Goal: Task Accomplishment & Management: Manage account settings

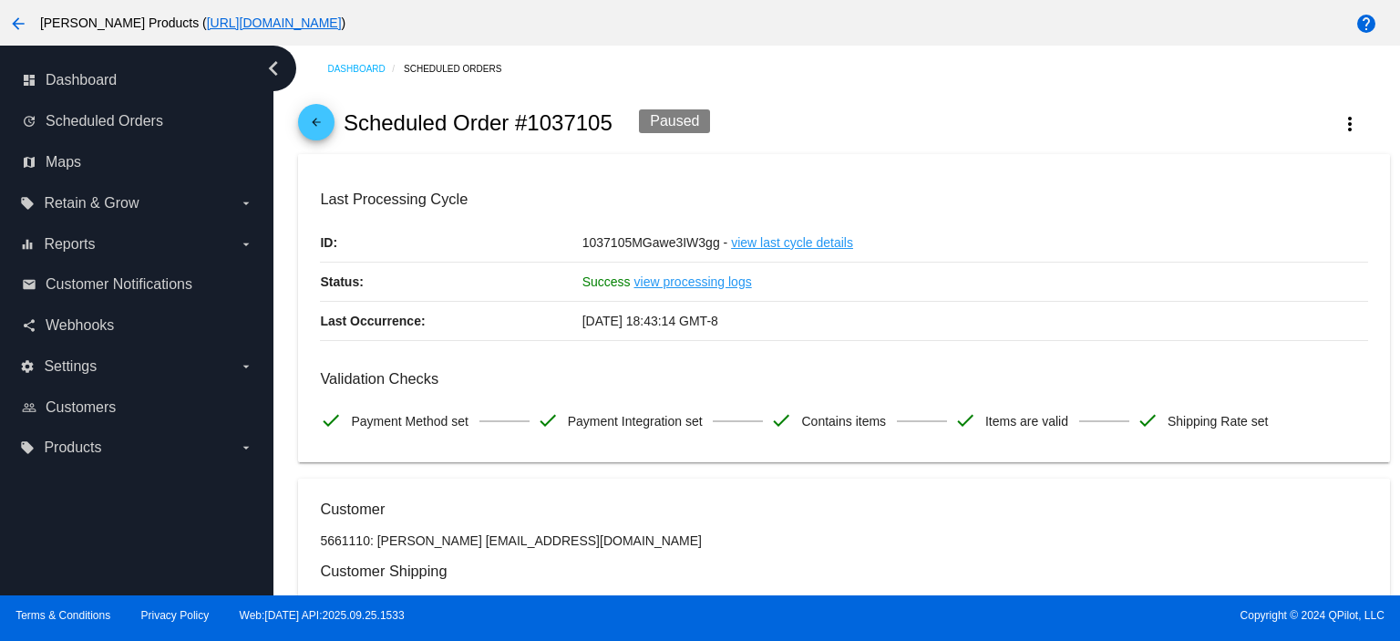
click at [310, 113] on span "arrow_back" at bounding box center [316, 126] width 22 height 45
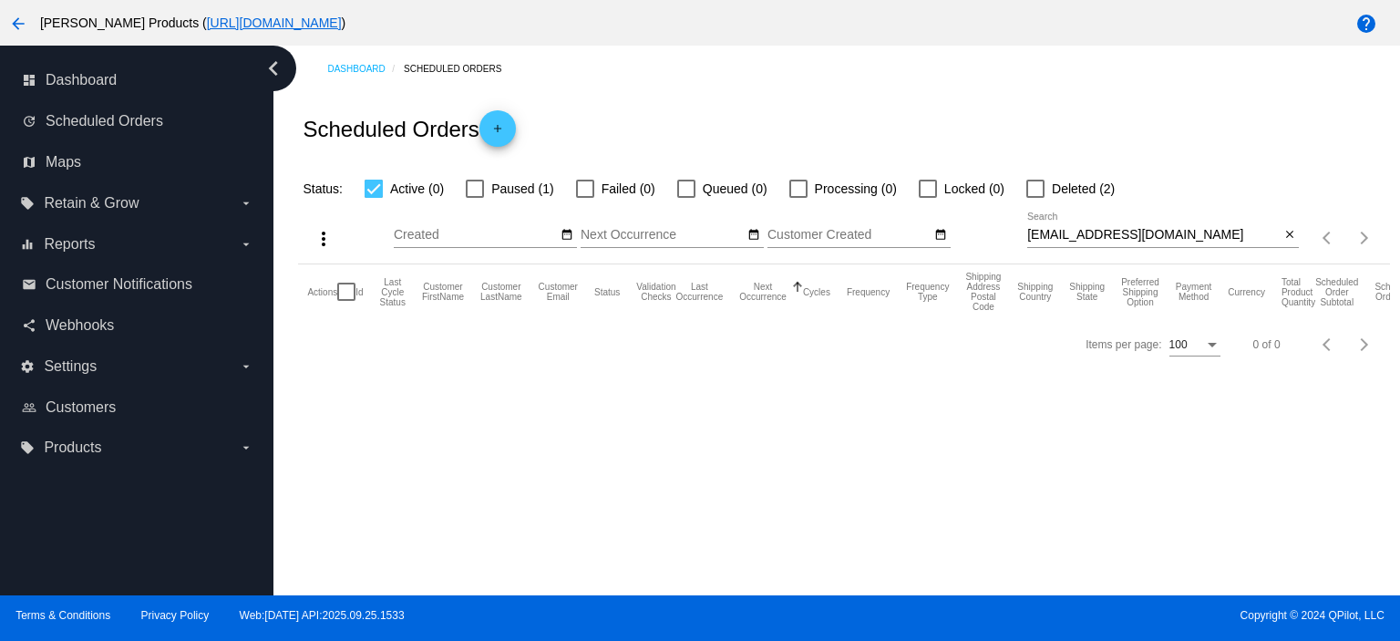
click at [471, 188] on div at bounding box center [475, 189] width 18 height 18
click at [474, 198] on input "Paused (1)" at bounding box center [474, 198] width 1 height 1
checkbox input "true"
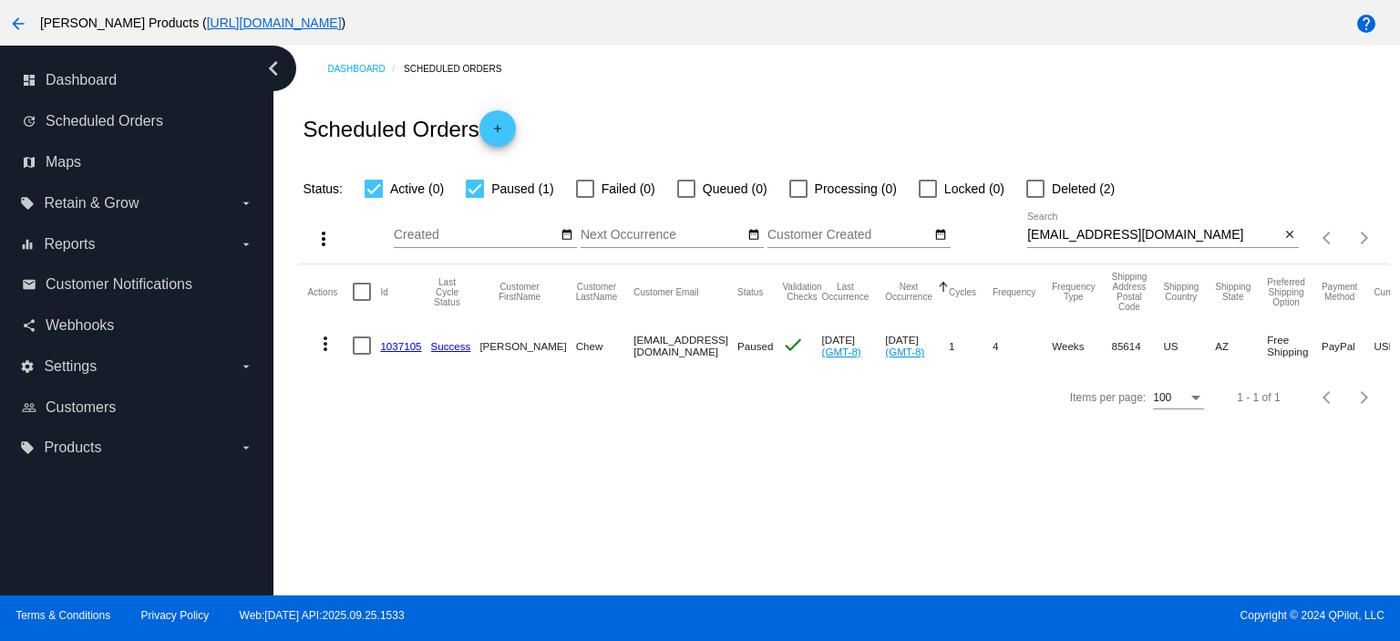
click at [323, 345] on mat-icon "more_vert" at bounding box center [325, 344] width 22 height 22
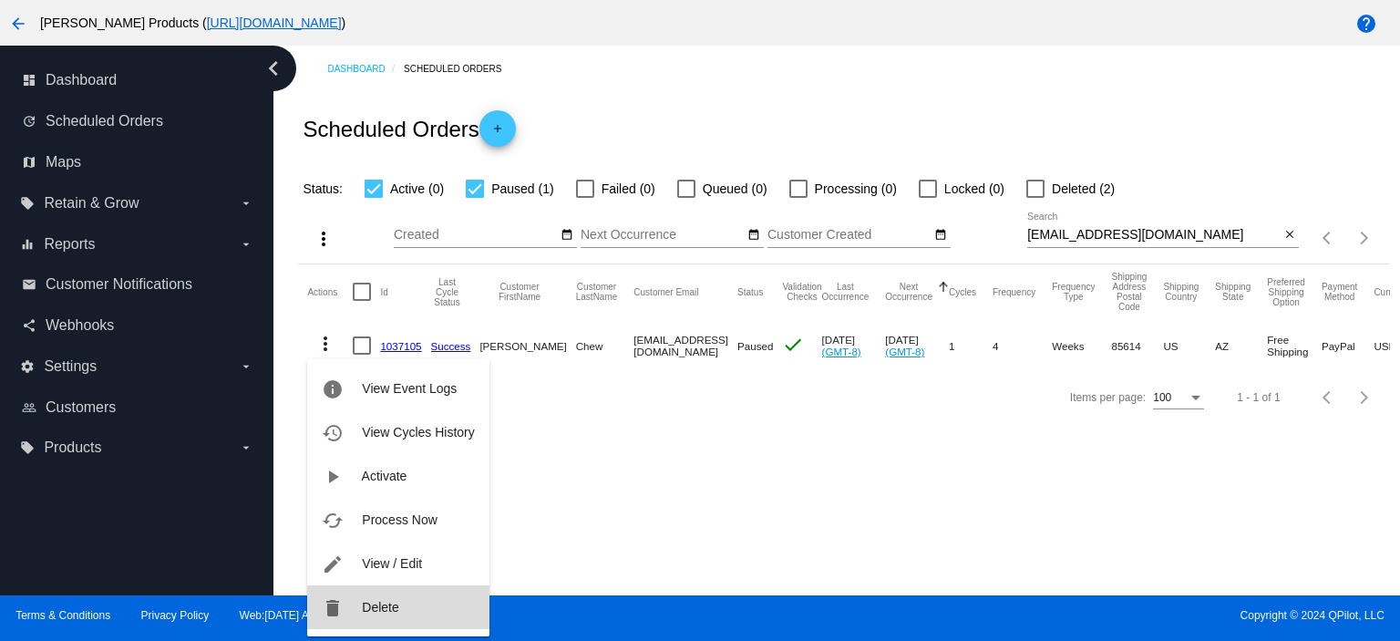
click at [368, 610] on span "Delete" at bounding box center [380, 607] width 36 height 15
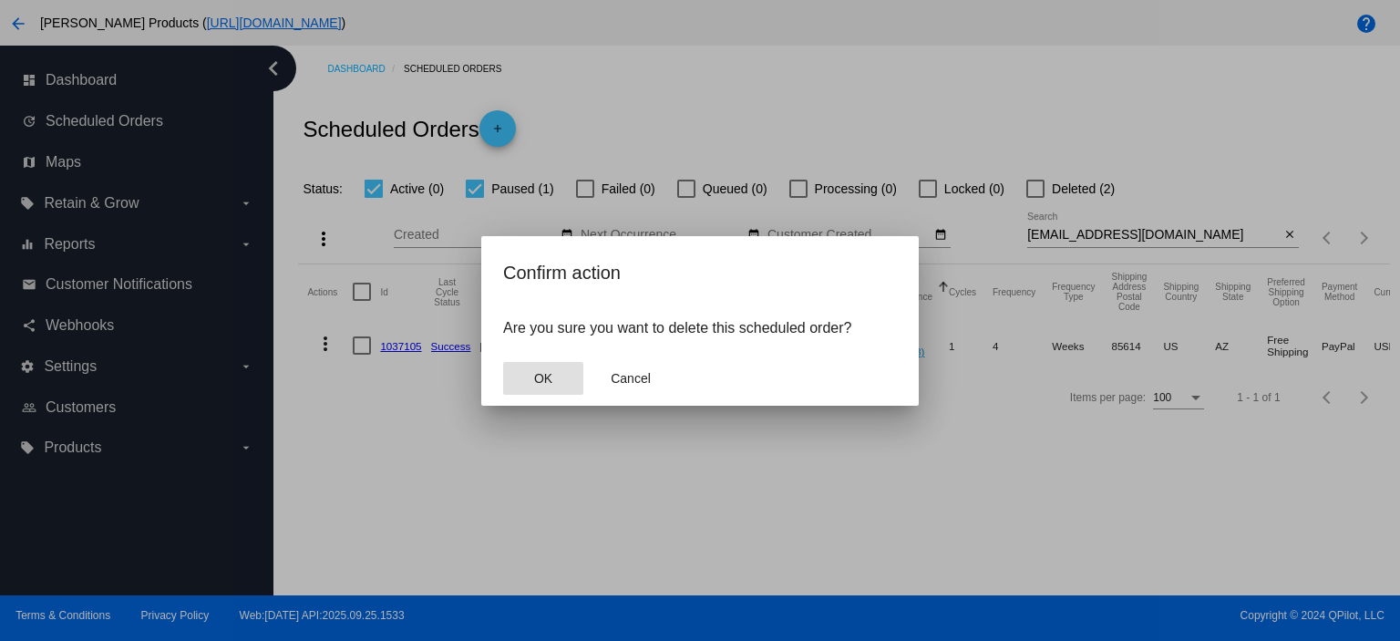
click at [544, 381] on span "OK" at bounding box center [543, 378] width 18 height 15
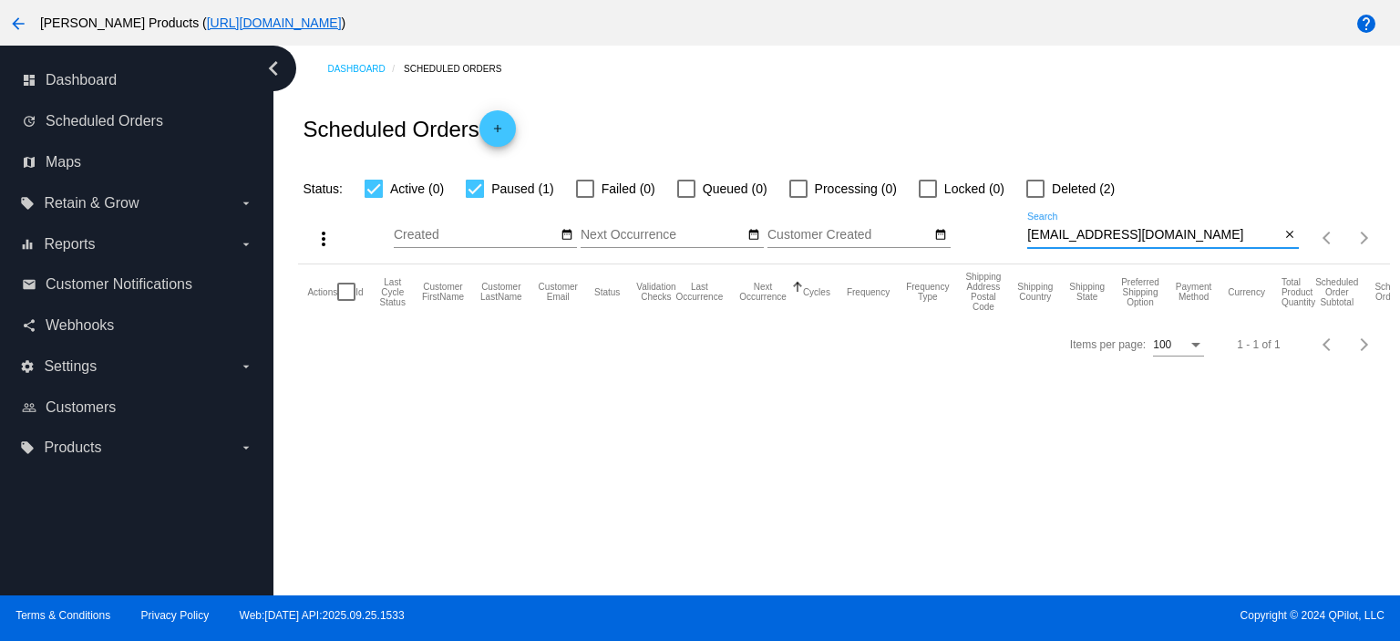
drag, startPoint x: 1179, startPoint y: 235, endPoint x: 946, endPoint y: 254, distance: 234.1
click at [953, 254] on div "more_vert Oct Jan Feb Mar [DATE]" at bounding box center [843, 232] width 1091 height 65
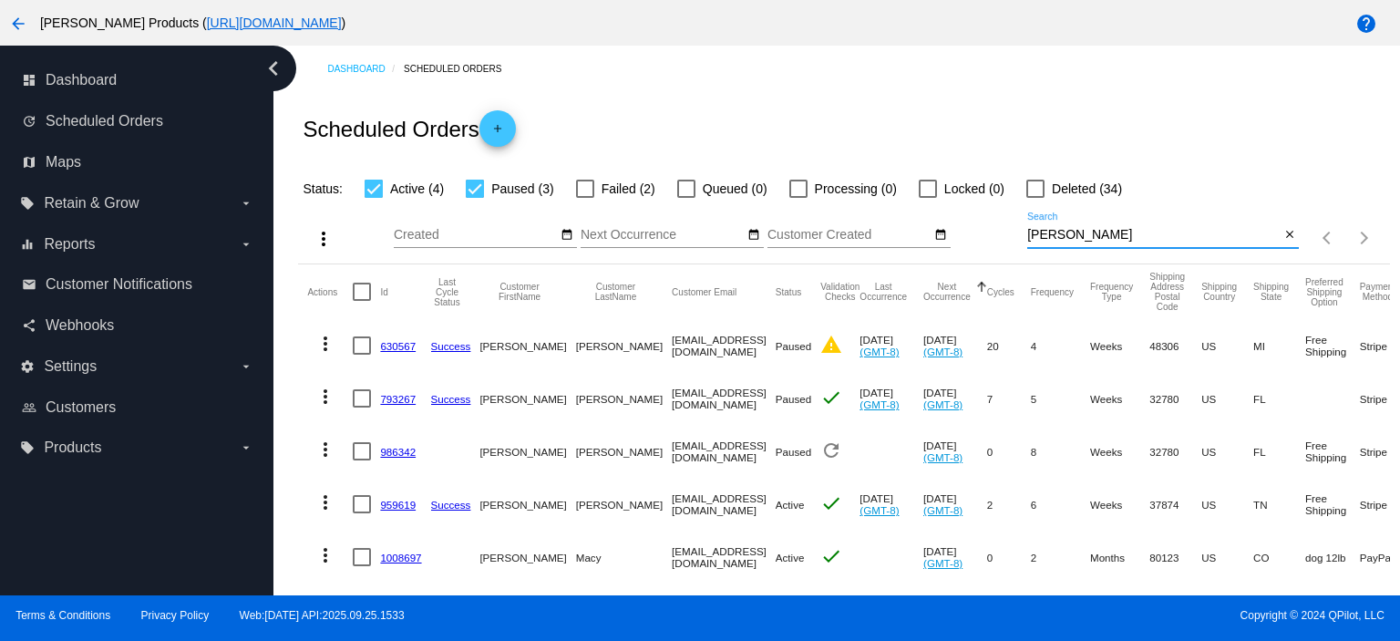
type input "michellesal415"
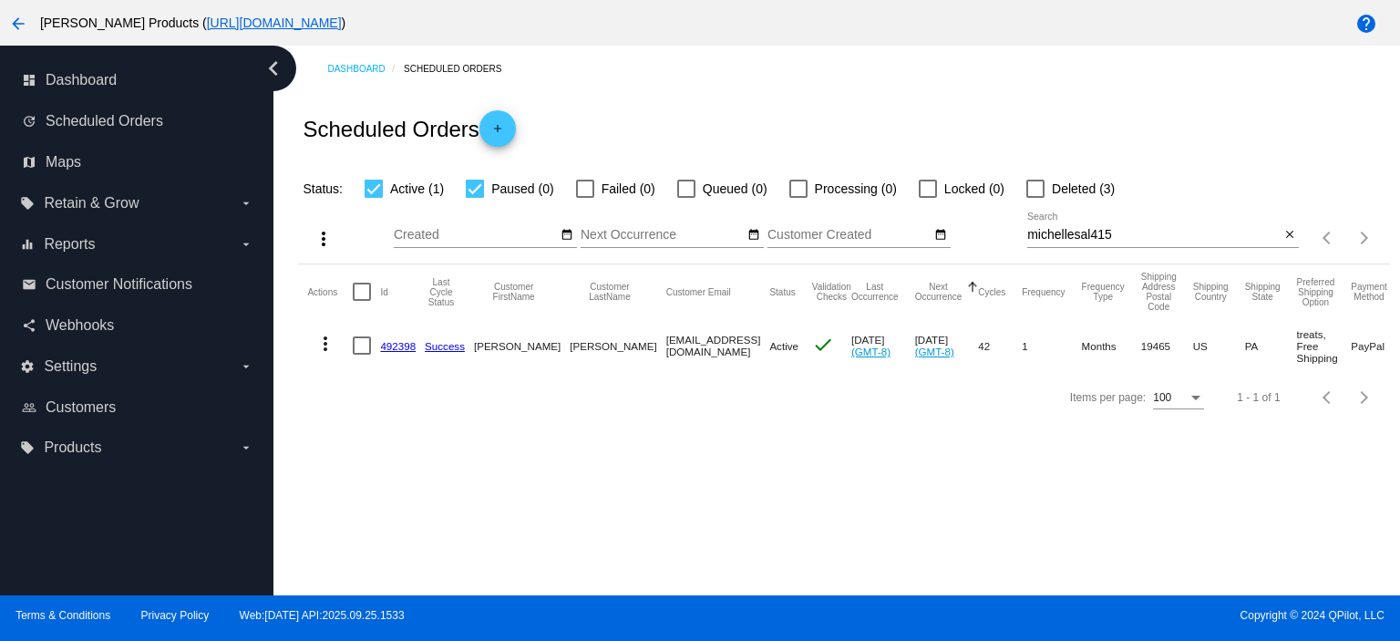
click at [397, 344] on link "492398" at bounding box center [398, 346] width 36 height 12
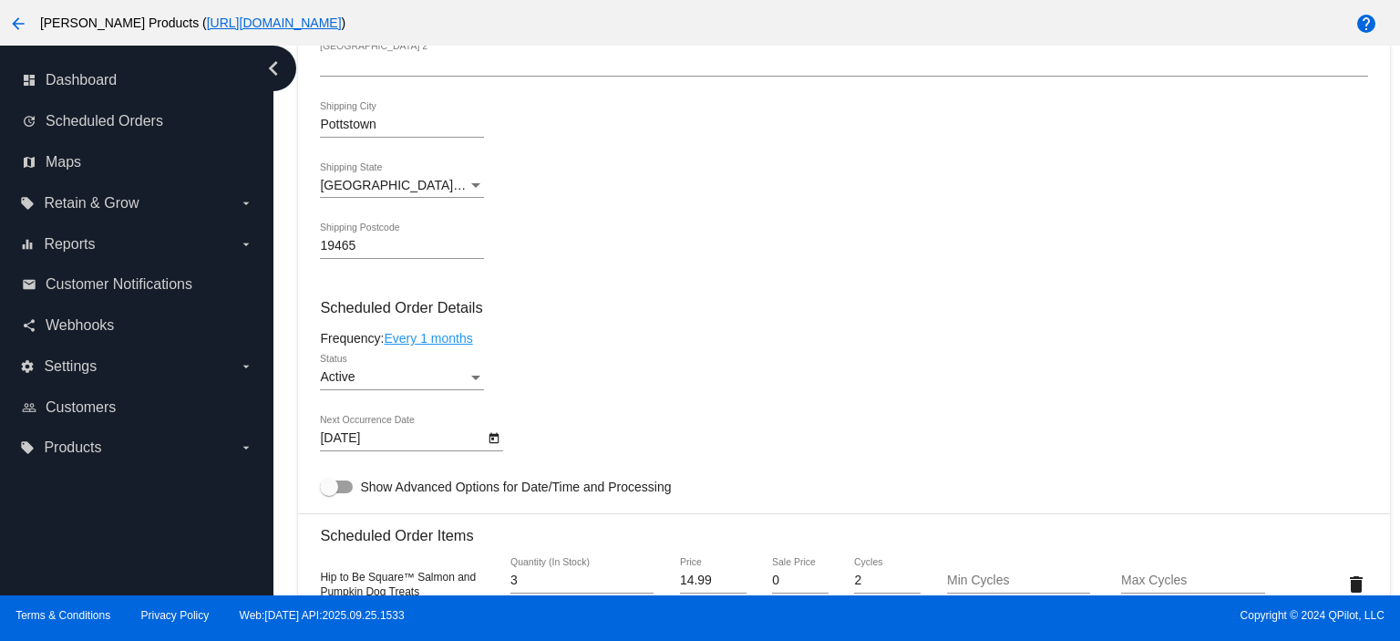
scroll to position [972, 0]
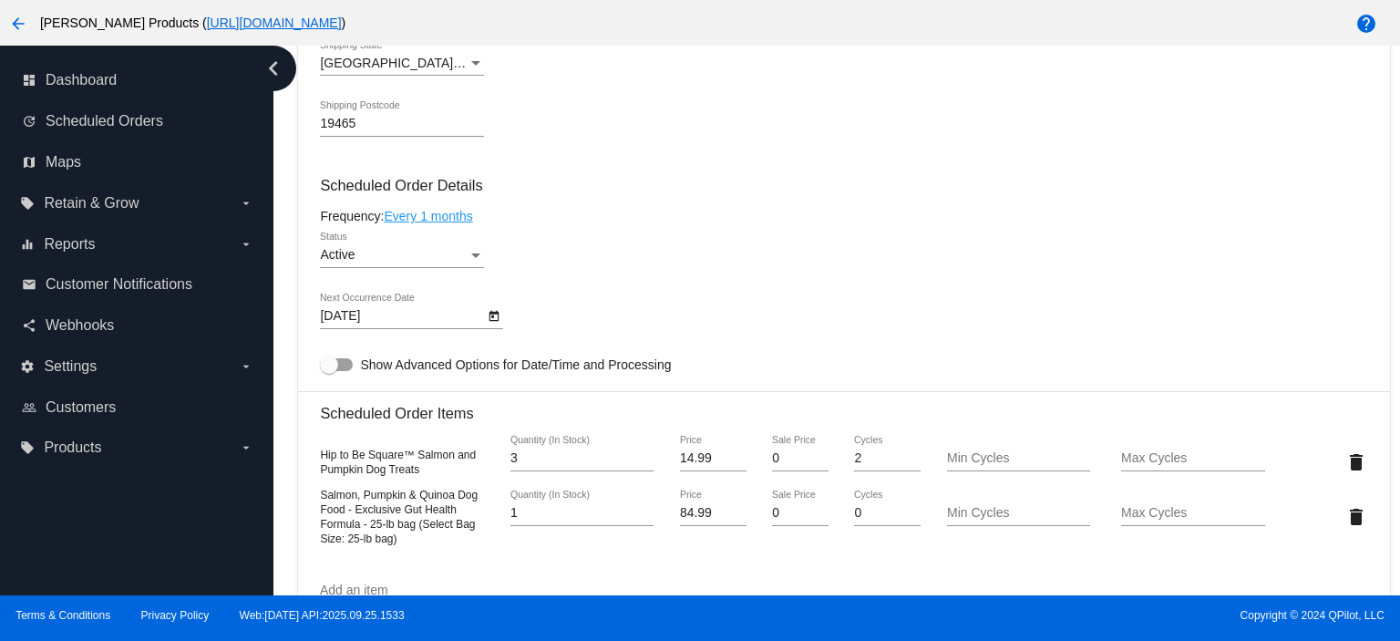
click at [350, 318] on body "arrow_back [PERSON_NAME] Products ( [URL][DOMAIN_NAME] ) help dashboard Dashboa…" at bounding box center [700, 320] width 1400 height 641
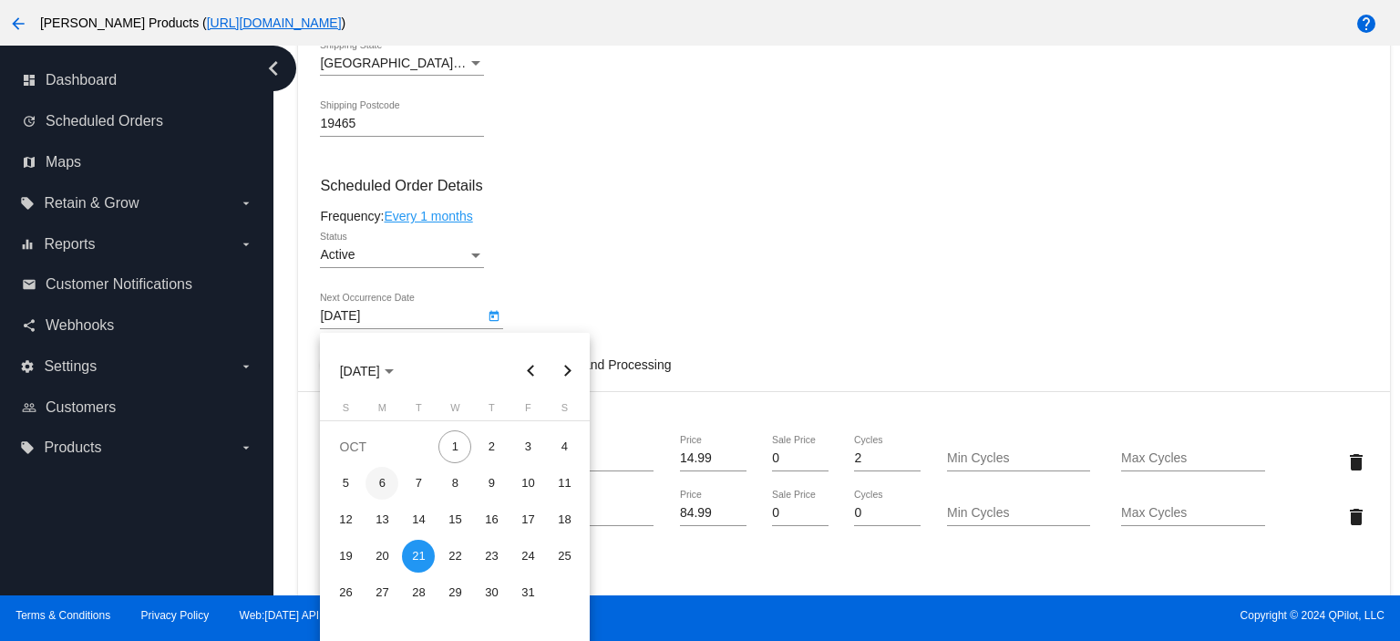
click at [385, 477] on div "6" at bounding box center [381, 483] width 33 height 33
type input "[DATE]"
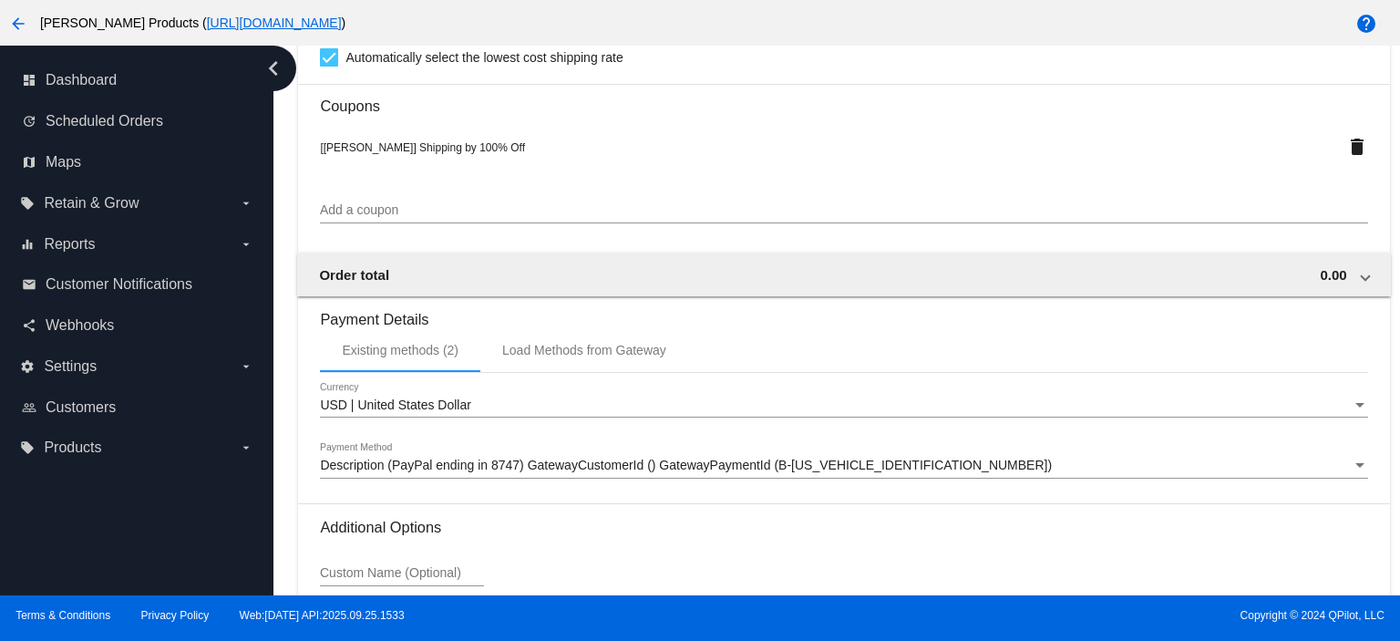
scroll to position [1823, 0]
